Goal: Task Accomplishment & Management: Use online tool/utility

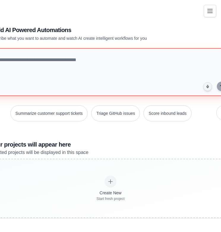
click at [117, 81] on textarea at bounding box center [110, 72] width 243 height 48
click at [116, 81] on textarea at bounding box center [110, 72] width 243 height 48
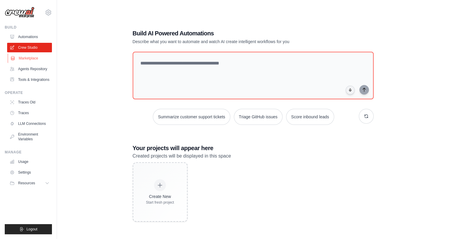
click at [28, 58] on link "Marketplace" at bounding box center [30, 57] width 45 height 9
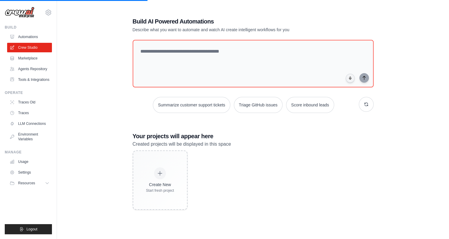
drag, startPoint x: 268, startPoint y: 169, endPoint x: 247, endPoint y: 180, distance: 23.4
click at [220, 180] on div "Create New Start fresh project" at bounding box center [253, 179] width 241 height 59
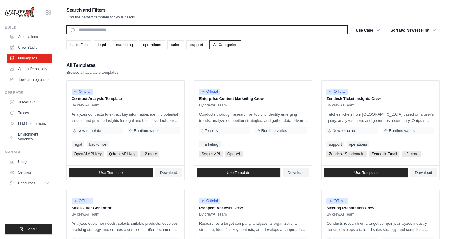
click at [178, 31] on input "text" at bounding box center [206, 29] width 281 height 9
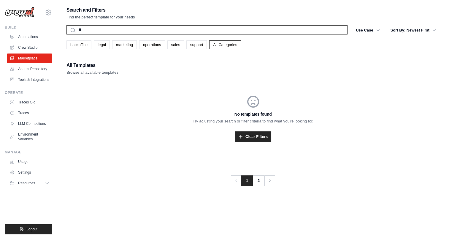
type input "*"
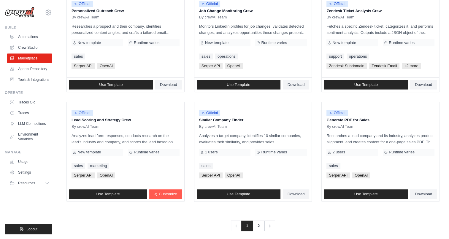
scroll to position [310, 0]
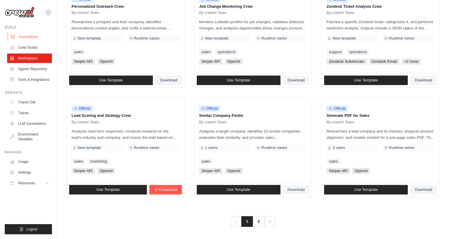
click at [27, 33] on link "Automations" at bounding box center [30, 36] width 45 height 9
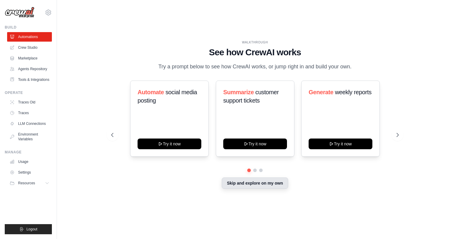
click at [253, 184] on button "Skip and explore on my own" at bounding box center [255, 182] width 66 height 11
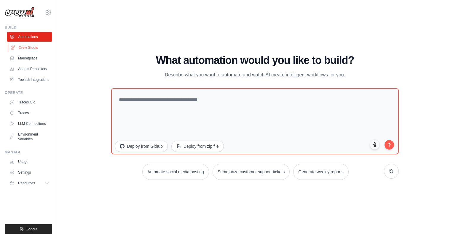
click at [27, 49] on link "Crew Studio" at bounding box center [30, 47] width 45 height 9
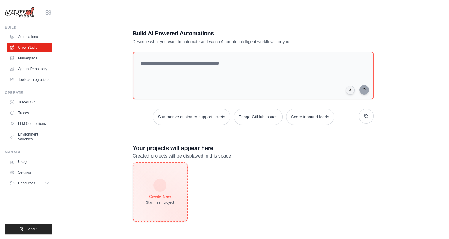
click at [165, 185] on div at bounding box center [159, 184] width 13 height 13
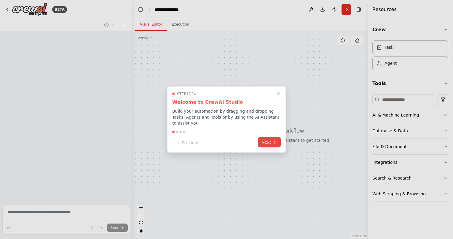
click at [267, 137] on button "Next" at bounding box center [269, 142] width 23 height 10
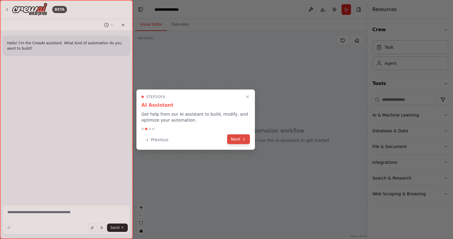
click at [241, 139] on button "Next" at bounding box center [238, 139] width 23 height 10
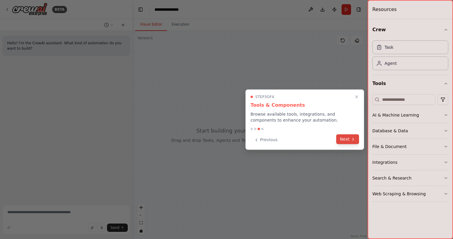
click at [348, 140] on button "Next" at bounding box center [347, 139] width 23 height 10
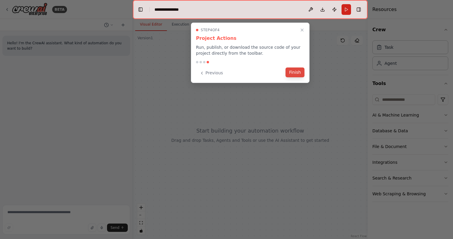
click at [292, 71] on button "Finish" at bounding box center [295, 72] width 19 height 10
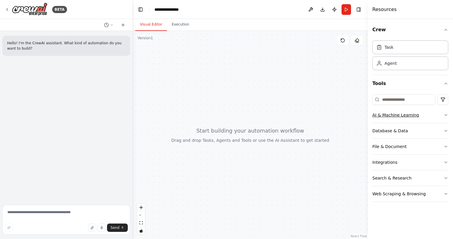
click at [392, 117] on button "AI & Machine Learning" at bounding box center [411, 114] width 76 height 15
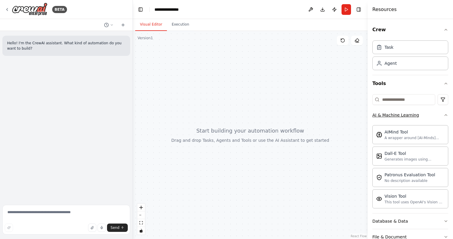
click at [430, 117] on button "AI & Machine Learning" at bounding box center [411, 114] width 76 height 15
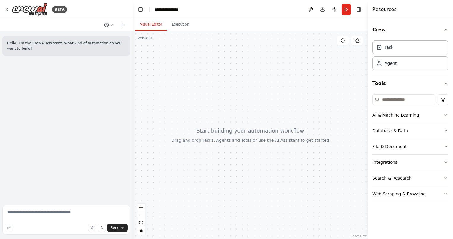
click at [430, 117] on button "AI & Machine Learning" at bounding box center [411, 114] width 76 height 15
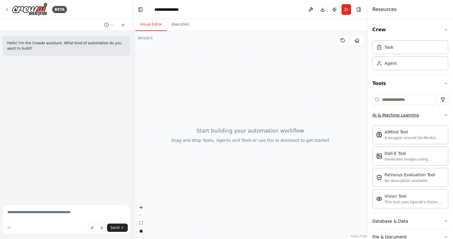
click at [430, 117] on button "AI & Machine Learning" at bounding box center [411, 114] width 76 height 15
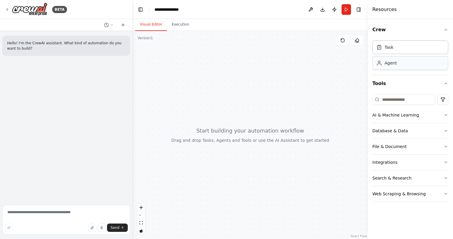
click at [393, 61] on div "Agent" at bounding box center [391, 63] width 12 height 6
click at [388, 47] on div "Task" at bounding box center [389, 47] width 9 height 6
click at [403, 148] on div "File & Document" at bounding box center [390, 146] width 34 height 6
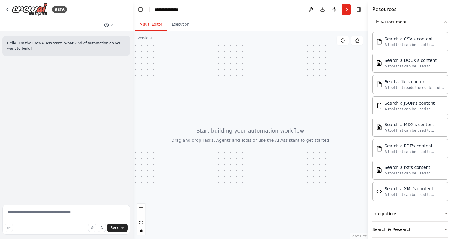
scroll to position [146, 0]
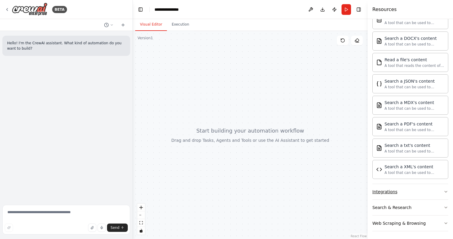
click at [390, 193] on button "Integrations" at bounding box center [411, 191] width 76 height 15
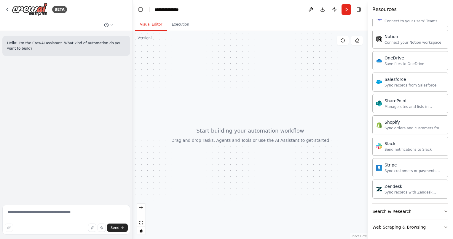
scroll to position [618, 0]
click at [395, 207] on div "Search & Research" at bounding box center [392, 210] width 39 height 6
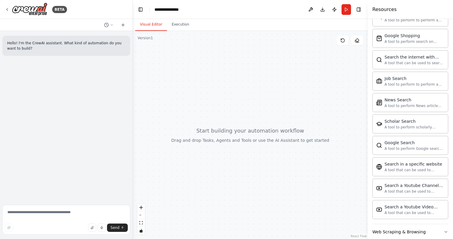
scroll to position [921, 0]
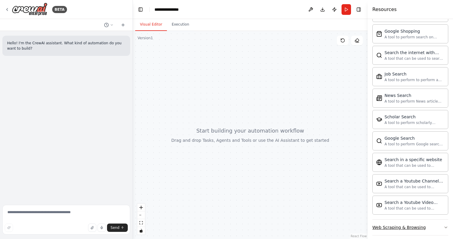
click at [403, 224] on div "Web Scraping & Browsing" at bounding box center [399, 227] width 53 height 6
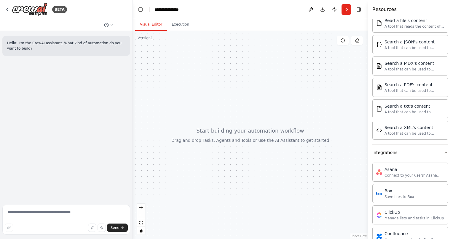
scroll to position [0, 0]
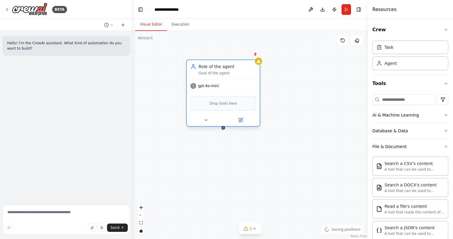
drag, startPoint x: 268, startPoint y: 75, endPoint x: 192, endPoint y: 71, distance: 75.7
click at [192, 71] on div "Role of the agent Goal of the agent" at bounding box center [223, 69] width 66 height 12
click at [209, 87] on span "gpt-4o-mini" at bounding box center [208, 85] width 21 height 5
click at [439, 79] on button "Tools" at bounding box center [411, 83] width 76 height 17
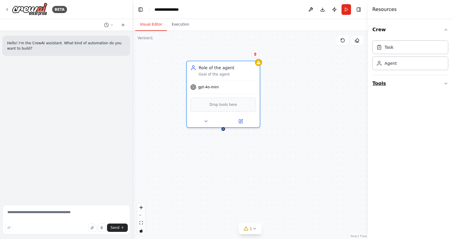
click at [439, 79] on button "Tools" at bounding box center [411, 83] width 76 height 17
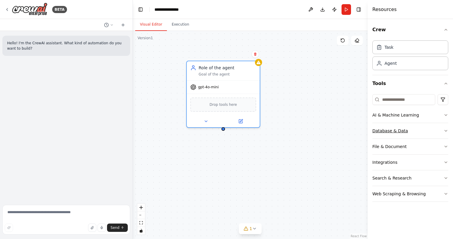
click at [447, 130] on icon "button" at bounding box center [446, 130] width 5 height 5
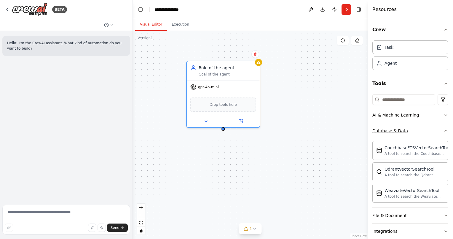
click at [447, 130] on div "Crew Task Agent Tools AI & Machine Learning Database & Data CouchbaseFTSVectorS…" at bounding box center [410, 129] width 85 height 220
click at [444, 130] on icon "button" at bounding box center [446, 130] width 5 height 5
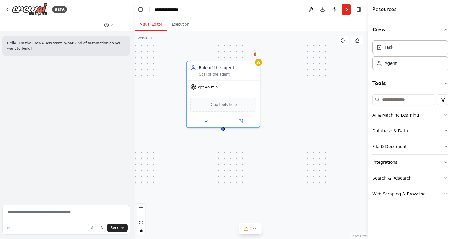
click at [444, 117] on button "AI & Machine Learning" at bounding box center [411, 114] width 76 height 15
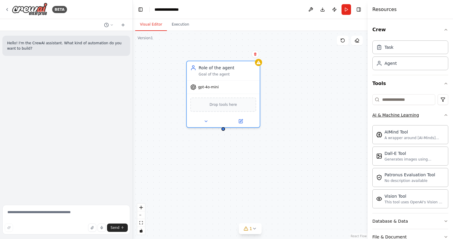
click at [444, 117] on div "Crew Task Agent Tools AI & Machine Learning AIMind Tool A wrapper around [AI-Mi…" at bounding box center [410, 129] width 85 height 220
click at [444, 113] on icon "button" at bounding box center [446, 114] width 5 height 5
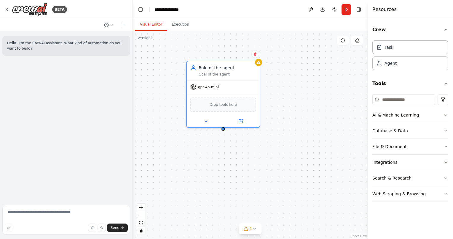
click at [446, 179] on icon "button" at bounding box center [446, 177] width 5 height 5
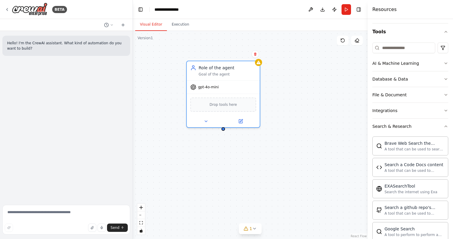
scroll to position [30, 0]
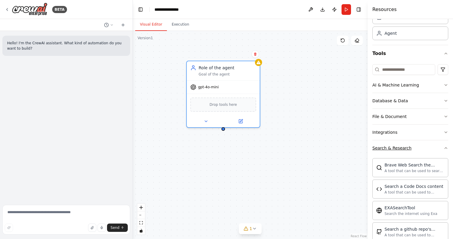
click at [444, 147] on icon "button" at bounding box center [446, 147] width 5 height 5
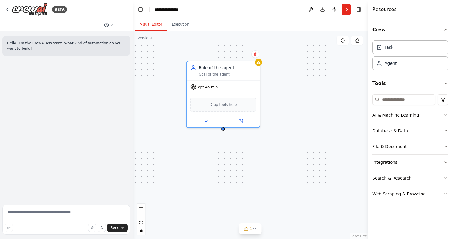
scroll to position [0, 0]
click at [408, 163] on button "Integrations" at bounding box center [411, 161] width 76 height 15
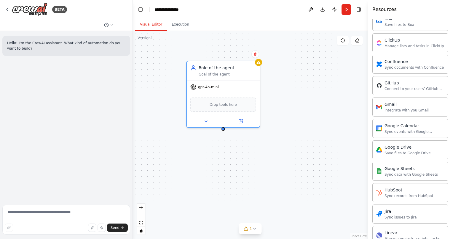
scroll to position [182, 0]
